Goal: Task Accomplishment & Management: Use online tool/utility

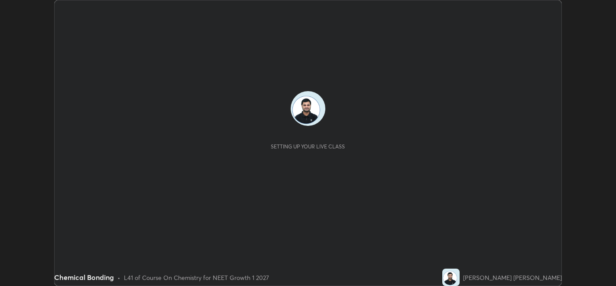
scroll to position [285, 616]
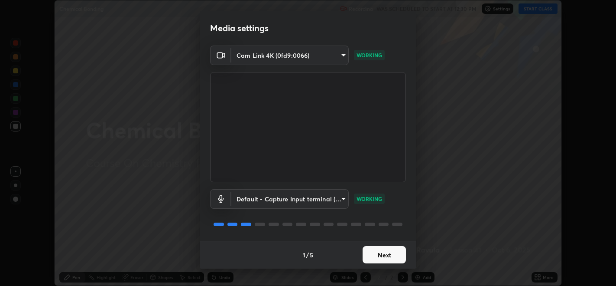
click at [394, 262] on button "Next" at bounding box center [384, 254] width 43 height 17
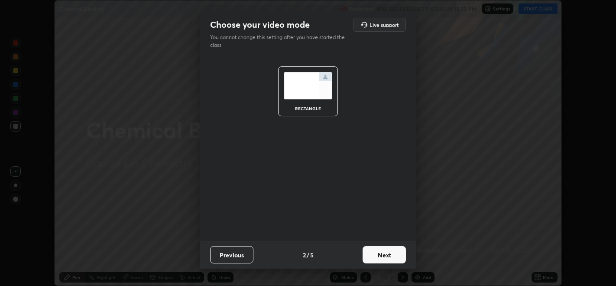
click at [397, 257] on button "Next" at bounding box center [384, 254] width 43 height 17
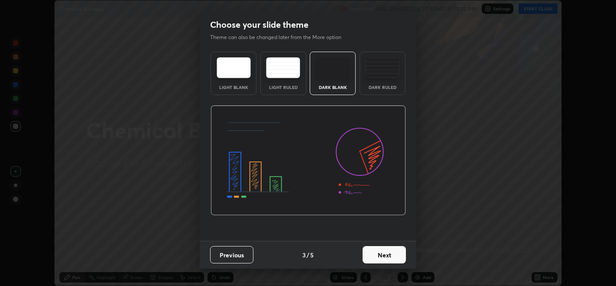
click at [397, 253] on button "Next" at bounding box center [384, 254] width 43 height 17
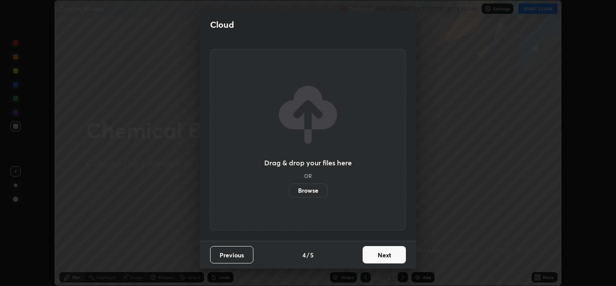
click at [394, 254] on button "Next" at bounding box center [384, 254] width 43 height 17
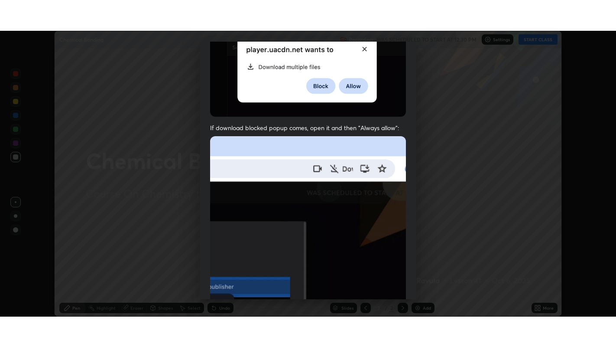
scroll to position [176, 0]
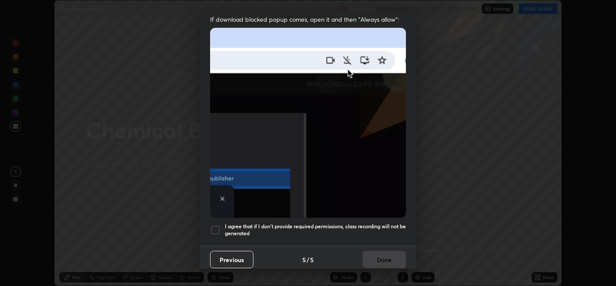
click at [215, 228] on div at bounding box center [215, 229] width 10 height 10
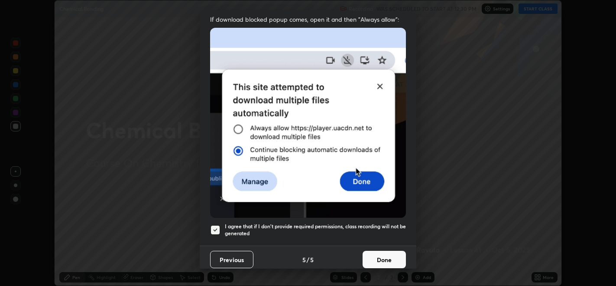
click at [376, 257] on button "Done" at bounding box center [384, 258] width 43 height 17
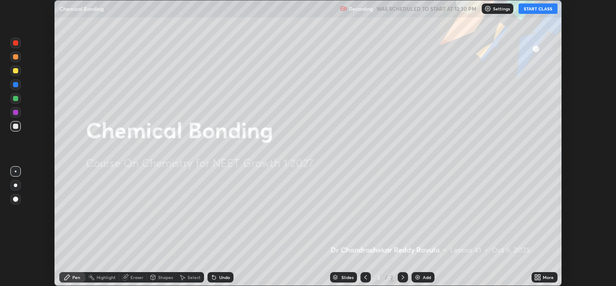
click at [536, 10] on button "START CLASS" at bounding box center [538, 8] width 39 height 10
click at [544, 277] on div "More" at bounding box center [548, 277] width 11 height 4
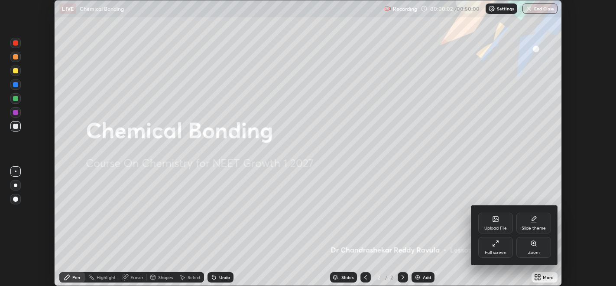
click at [502, 253] on div "Full screen" at bounding box center [496, 252] width 22 height 4
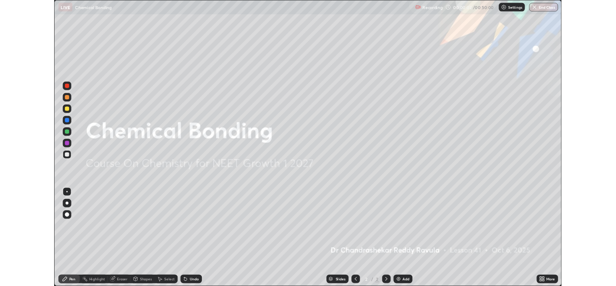
scroll to position [347, 616]
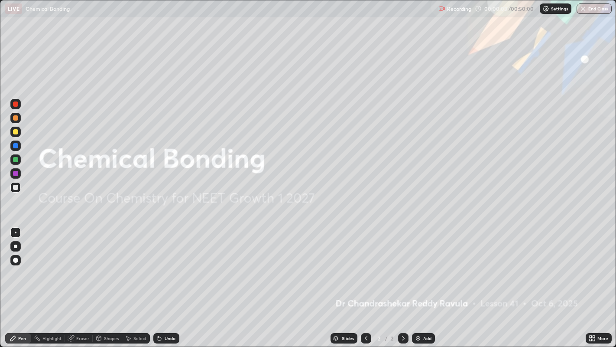
click at [422, 285] on div "Add" at bounding box center [423, 338] width 23 height 10
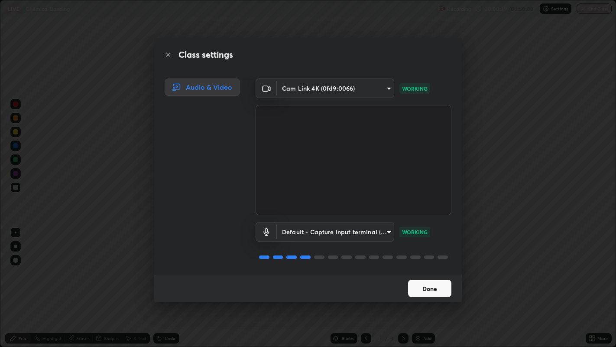
click at [410, 285] on button "Done" at bounding box center [429, 288] width 43 height 17
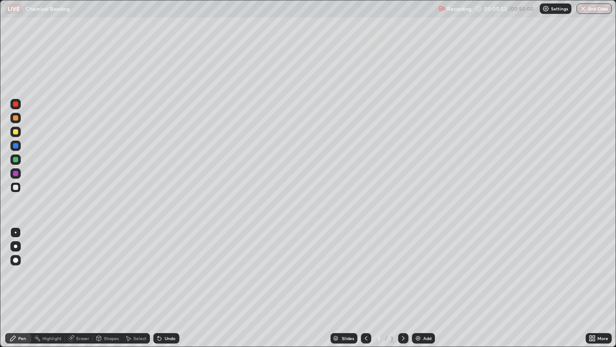
click at [422, 285] on div "Add" at bounding box center [423, 338] width 23 height 10
click at [365, 285] on icon at bounding box center [366, 338] width 7 height 7
click at [363, 285] on icon at bounding box center [366, 338] width 7 height 7
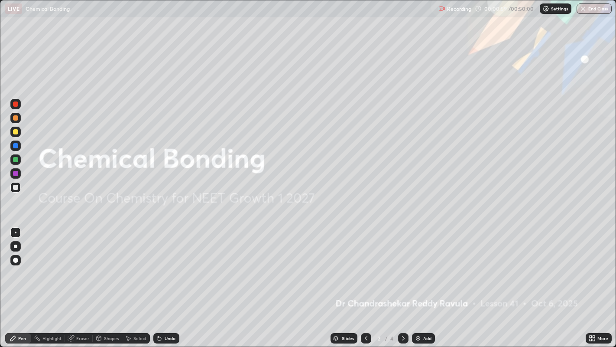
click at [418, 285] on img at bounding box center [418, 338] width 7 height 7
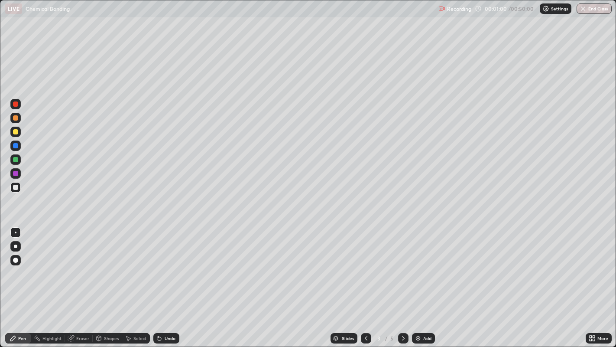
click at [364, 285] on icon at bounding box center [366, 338] width 7 height 7
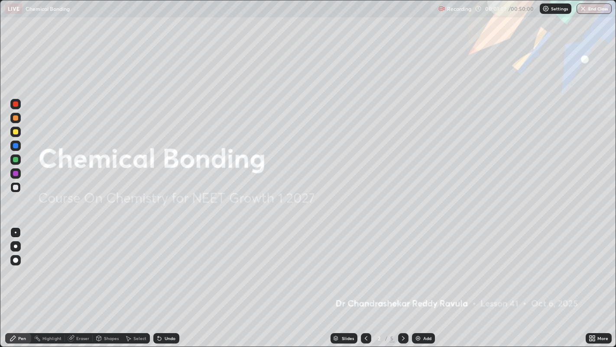
click at [401, 285] on icon at bounding box center [403, 338] width 7 height 7
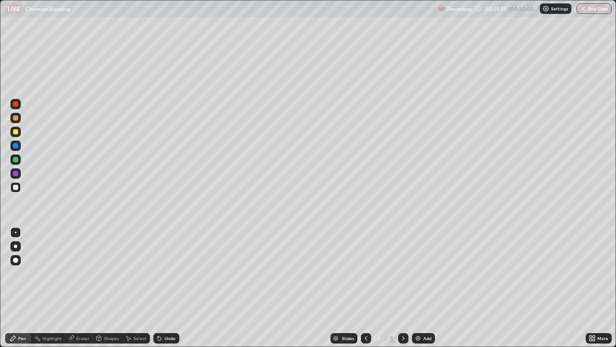
click at [15, 106] on div at bounding box center [15, 103] width 5 height 5
click at [15, 188] on div at bounding box center [15, 187] width 5 height 5
click at [15, 137] on div at bounding box center [15, 132] width 10 height 10
click at [171, 285] on div "Undo" at bounding box center [170, 338] width 11 height 4
click at [15, 189] on div at bounding box center [15, 187] width 5 height 5
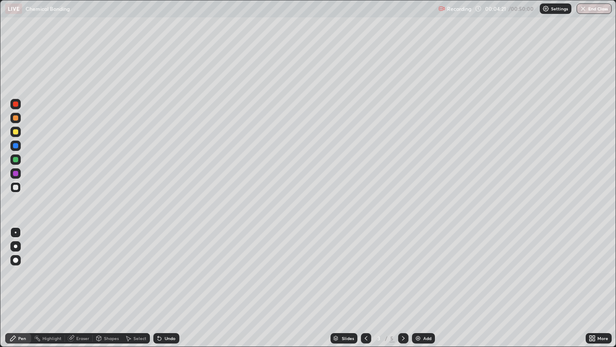
click at [15, 172] on div at bounding box center [15, 173] width 5 height 5
click at [16, 189] on div at bounding box center [15, 187] width 5 height 5
click at [13, 119] on div at bounding box center [15, 117] width 5 height 5
click at [419, 285] on img at bounding box center [418, 338] width 7 height 7
click at [165, 285] on div "Undo" at bounding box center [170, 338] width 11 height 4
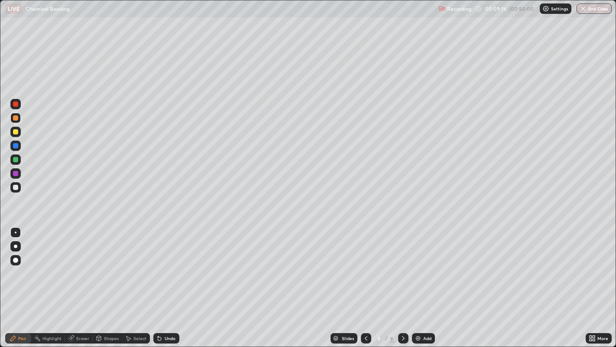
click at [165, 285] on div "Undo" at bounding box center [170, 338] width 11 height 4
click at [163, 285] on div "Undo" at bounding box center [166, 338] width 26 height 10
click at [158, 285] on icon at bounding box center [159, 338] width 3 height 3
click at [365, 285] on icon at bounding box center [366, 338] width 7 height 7
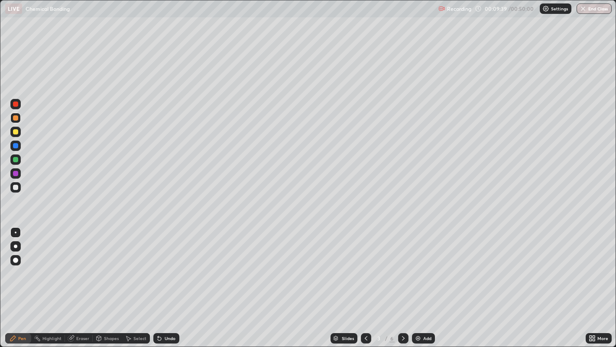
click at [419, 285] on img at bounding box center [418, 338] width 7 height 7
click at [368, 285] on div at bounding box center [366, 338] width 10 height 10
click at [402, 285] on icon at bounding box center [403, 338] width 7 height 7
click at [16, 187] on div at bounding box center [15, 187] width 5 height 5
click at [17, 130] on div at bounding box center [15, 131] width 5 height 5
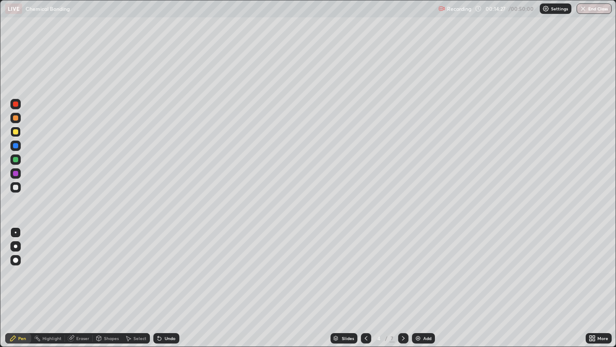
click at [425, 285] on div "Add" at bounding box center [427, 338] width 8 height 4
click at [16, 174] on div at bounding box center [15, 173] width 5 height 5
click at [16, 187] on div at bounding box center [15, 187] width 5 height 5
click at [365, 285] on icon at bounding box center [366, 338] width 3 height 4
click at [365, 285] on icon at bounding box center [366, 338] width 7 height 7
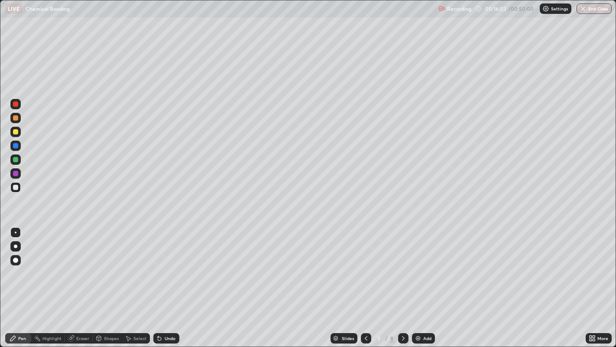
click at [13, 147] on div at bounding box center [15, 145] width 5 height 5
click at [402, 285] on icon at bounding box center [403, 338] width 7 height 7
click at [423, 285] on div "Add" at bounding box center [427, 338] width 8 height 4
click at [16, 188] on div at bounding box center [15, 187] width 5 height 5
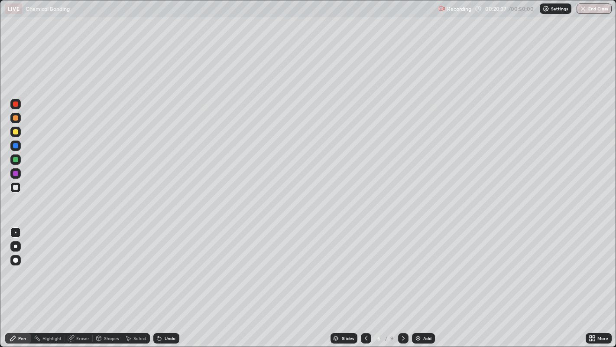
click at [15, 176] on div at bounding box center [15, 173] width 5 height 5
click at [16, 133] on div at bounding box center [15, 131] width 5 height 5
click at [15, 120] on div at bounding box center [15, 117] width 5 height 5
click at [365, 285] on icon at bounding box center [366, 338] width 7 height 7
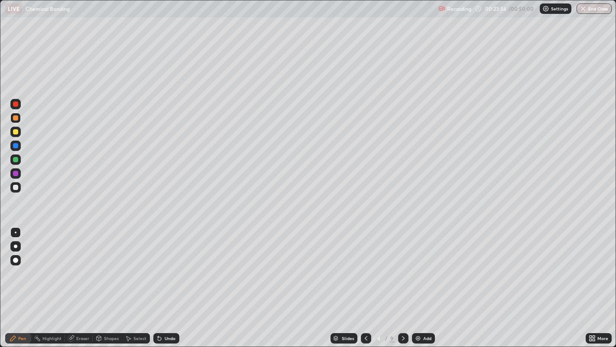
click at [361, 285] on div at bounding box center [366, 338] width 10 height 10
click at [77, 285] on div "Eraser" at bounding box center [82, 338] width 13 height 4
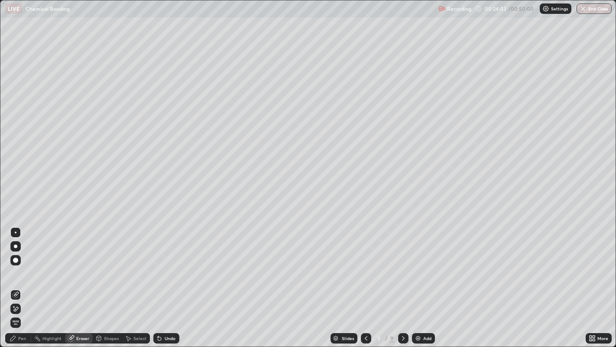
click at [16, 285] on icon at bounding box center [16, 308] width 5 height 4
click at [20, 285] on div "Pen" at bounding box center [18, 338] width 26 height 10
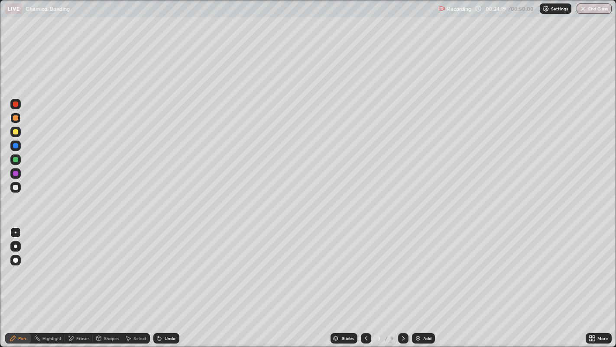
click at [15, 186] on div at bounding box center [15, 187] width 5 height 5
click at [15, 174] on div at bounding box center [15, 173] width 5 height 5
click at [78, 285] on div "Eraser" at bounding box center [82, 338] width 13 height 4
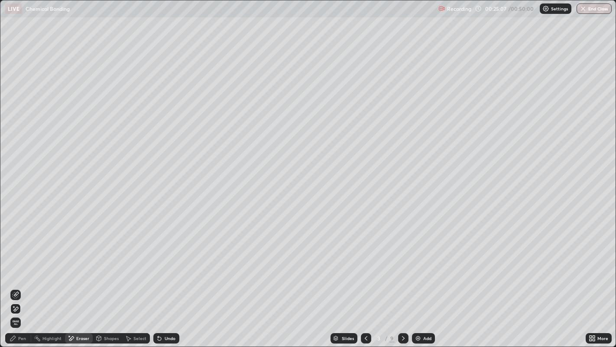
click at [22, 285] on div "Pen" at bounding box center [22, 338] width 8 height 4
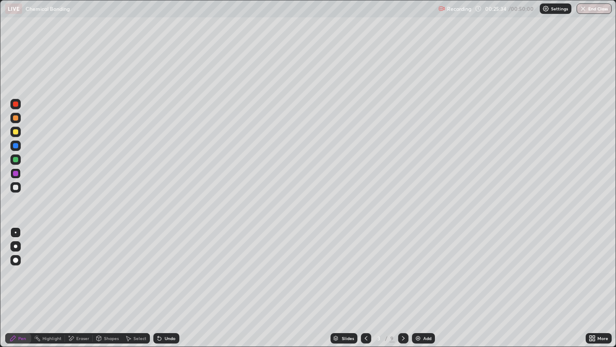
click at [15, 104] on div at bounding box center [15, 103] width 5 height 5
click at [14, 133] on div at bounding box center [15, 131] width 5 height 5
click at [79, 285] on div "Eraser" at bounding box center [82, 338] width 13 height 4
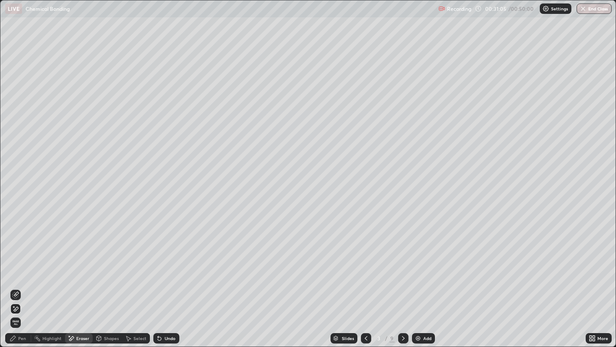
click at [18, 285] on div "Pen" at bounding box center [18, 338] width 26 height 10
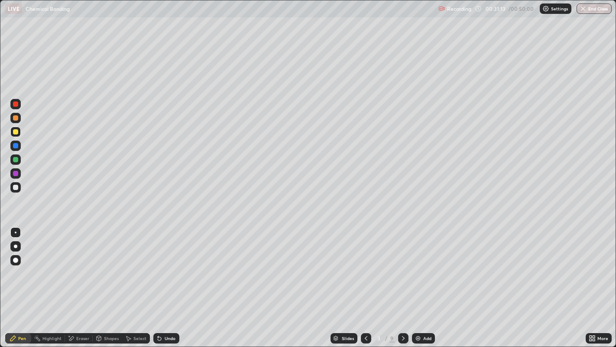
click at [17, 174] on div at bounding box center [15, 173] width 5 height 5
click at [80, 285] on div "Eraser" at bounding box center [82, 338] width 13 height 4
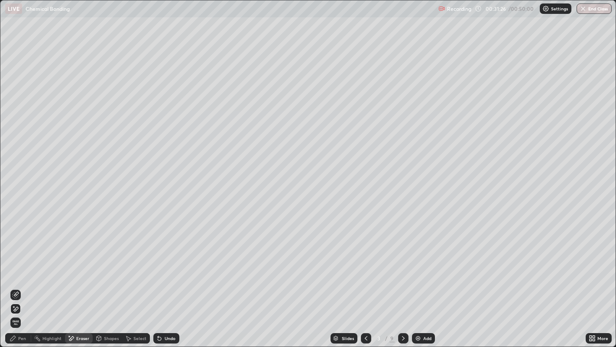
click at [18, 285] on div "Pen" at bounding box center [18, 338] width 26 height 10
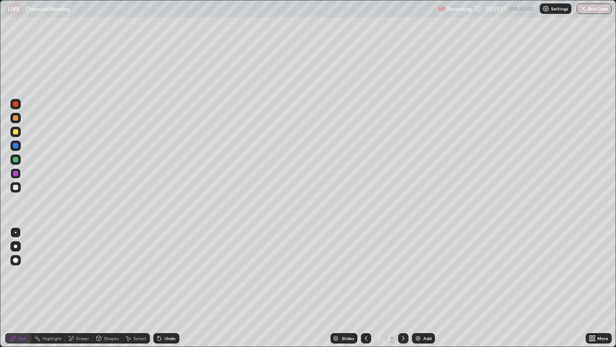
click at [81, 285] on div "Eraser" at bounding box center [82, 338] width 13 height 4
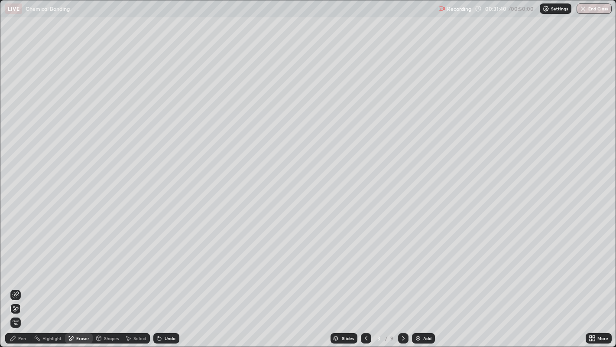
click at [19, 285] on div "Pen" at bounding box center [22, 338] width 8 height 4
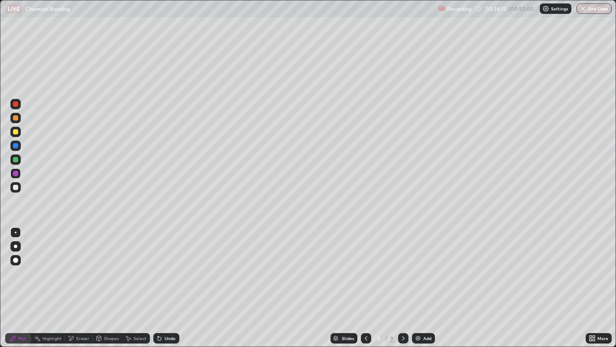
click at [422, 285] on div "Add" at bounding box center [423, 338] width 23 height 10
click at [16, 104] on div at bounding box center [15, 103] width 5 height 5
click at [16, 120] on div at bounding box center [15, 117] width 5 height 5
click at [16, 132] on div at bounding box center [15, 131] width 5 height 5
click at [15, 189] on div at bounding box center [15, 187] width 5 height 5
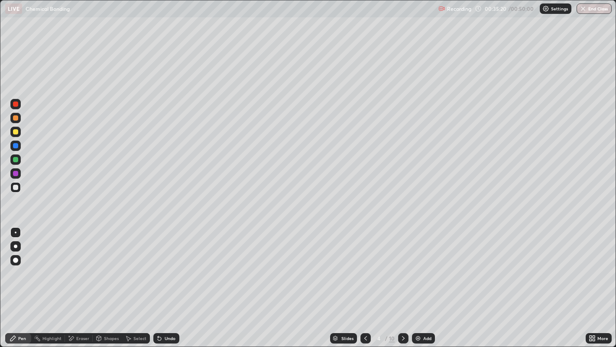
click at [160, 285] on icon at bounding box center [159, 338] width 3 height 3
click at [158, 285] on icon at bounding box center [159, 338] width 3 height 3
click at [160, 285] on icon at bounding box center [159, 338] width 7 height 7
click at [15, 117] on div at bounding box center [15, 117] width 5 height 5
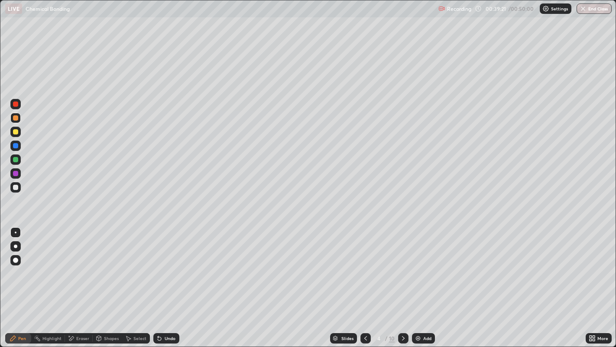
click at [420, 285] on img at bounding box center [418, 338] width 7 height 7
click at [15, 187] on div at bounding box center [15, 187] width 5 height 5
click at [13, 131] on div at bounding box center [15, 131] width 5 height 5
click at [15, 173] on div at bounding box center [15, 173] width 5 height 5
click at [16, 188] on div at bounding box center [15, 187] width 5 height 5
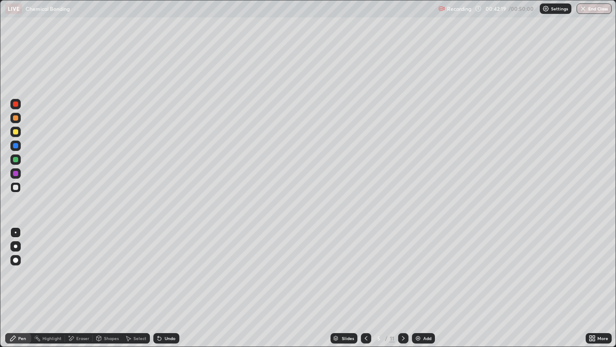
click at [15, 118] on div at bounding box center [15, 117] width 5 height 5
click at [17, 140] on div at bounding box center [15, 145] width 10 height 10
click at [20, 134] on div at bounding box center [15, 132] width 10 height 10
click at [419, 285] on img at bounding box center [418, 338] width 7 height 7
click at [17, 187] on div at bounding box center [15, 187] width 5 height 5
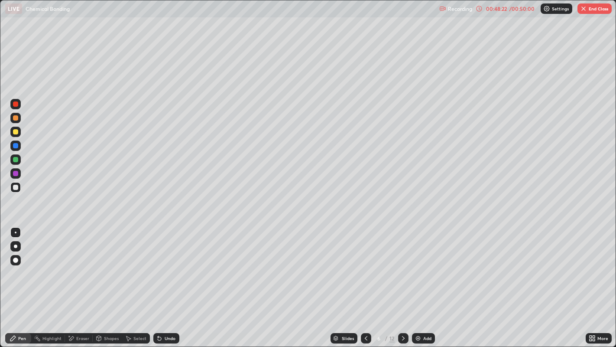
click at [167, 285] on div "Undo" at bounding box center [170, 338] width 11 height 4
click at [166, 285] on div "Undo" at bounding box center [170, 338] width 11 height 4
click at [165, 285] on div "Undo" at bounding box center [166, 338] width 26 height 10
click at [430, 285] on div "Add" at bounding box center [427, 338] width 8 height 4
click at [15, 173] on div at bounding box center [15, 173] width 5 height 5
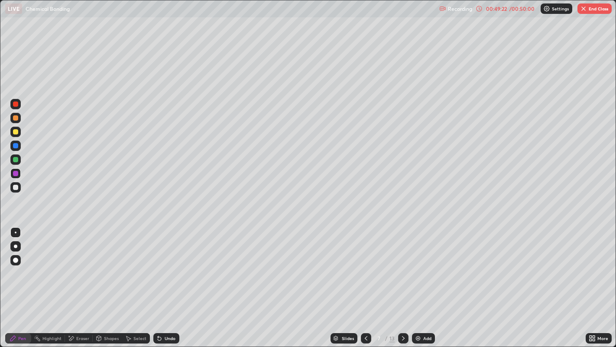
click at [15, 132] on div at bounding box center [15, 131] width 5 height 5
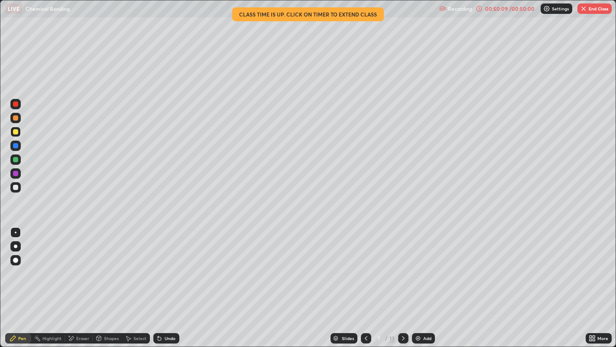
click at [20, 191] on div at bounding box center [15, 187] width 10 height 10
click at [158, 285] on icon at bounding box center [159, 338] width 3 height 3
click at [159, 285] on icon at bounding box center [159, 338] width 3 height 3
click at [591, 8] on button "End Class" at bounding box center [595, 8] width 34 height 10
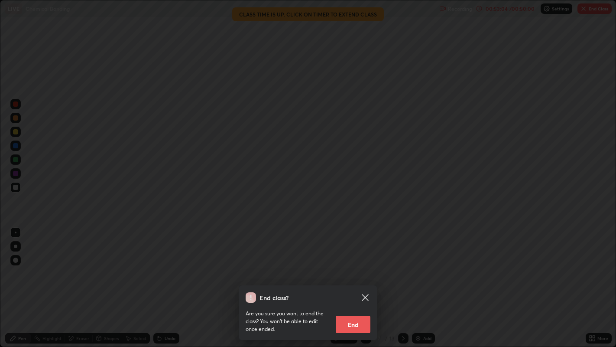
click at [361, 285] on button "End" at bounding box center [353, 323] width 35 height 17
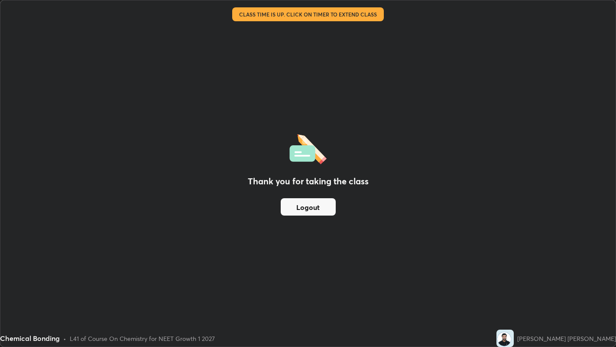
click at [327, 212] on button "Logout" at bounding box center [308, 206] width 55 height 17
click at [322, 213] on button "Logout" at bounding box center [308, 206] width 55 height 17
click at [324, 211] on button "Logout" at bounding box center [308, 206] width 55 height 17
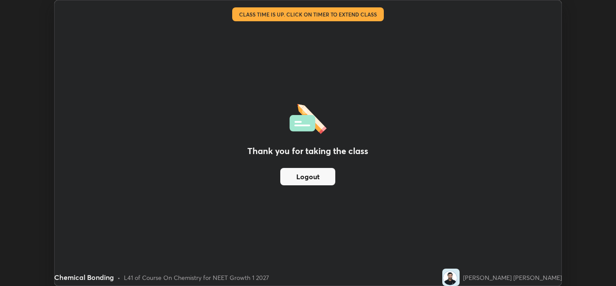
scroll to position [43052, 42721]
